Goal: Task Accomplishment & Management: Use online tool/utility

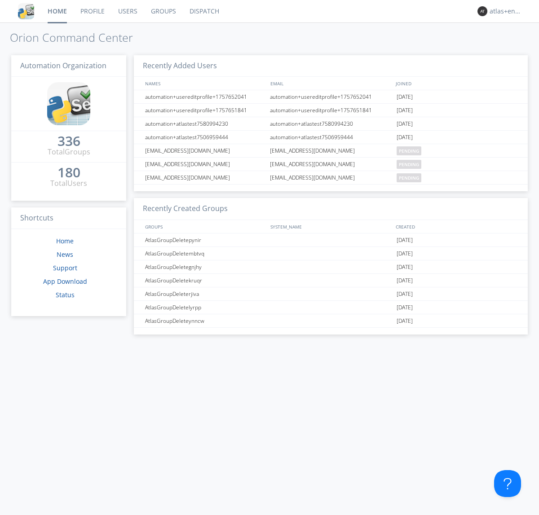
click at [203, 11] on link "Dispatch" at bounding box center [204, 11] width 43 height 22
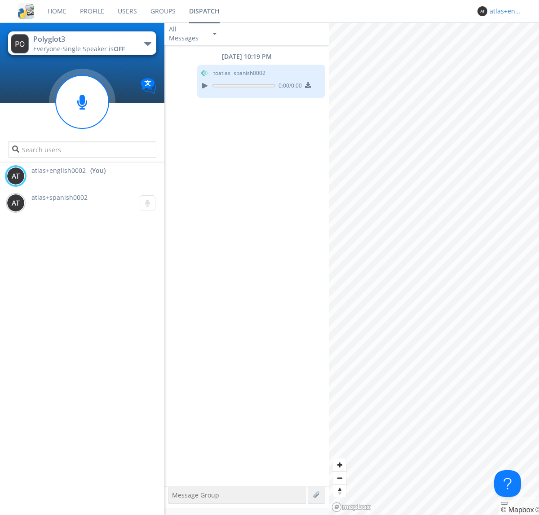
click at [504, 11] on div "atlas+english0002" at bounding box center [506, 11] width 34 height 9
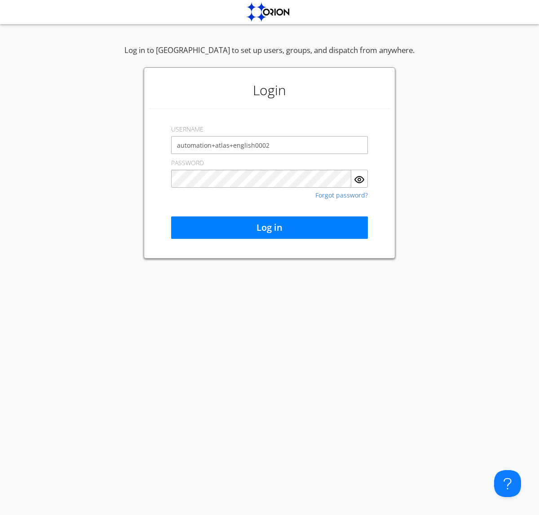
type input "automation+atlas+english0002"
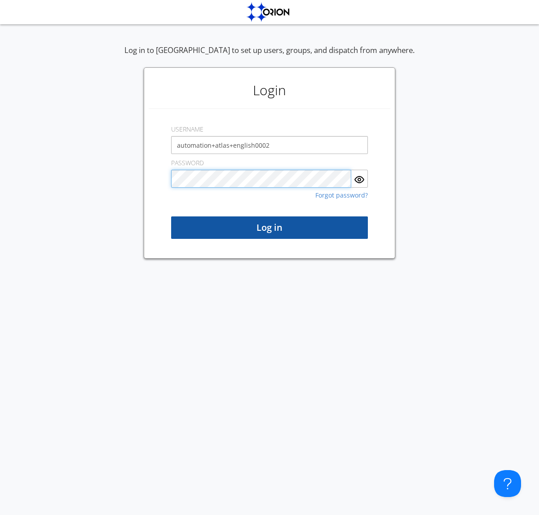
click at [269, 228] on button "Log in" at bounding box center [269, 227] width 197 height 22
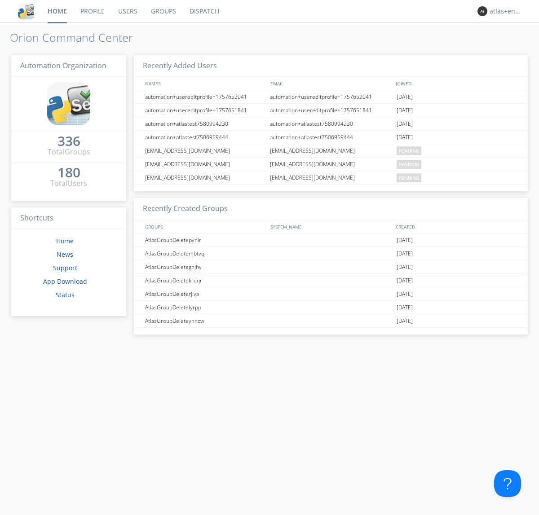
click at [203, 11] on link "Dispatch" at bounding box center [204, 11] width 43 height 22
